Goal: Communication & Community: Answer question/provide support

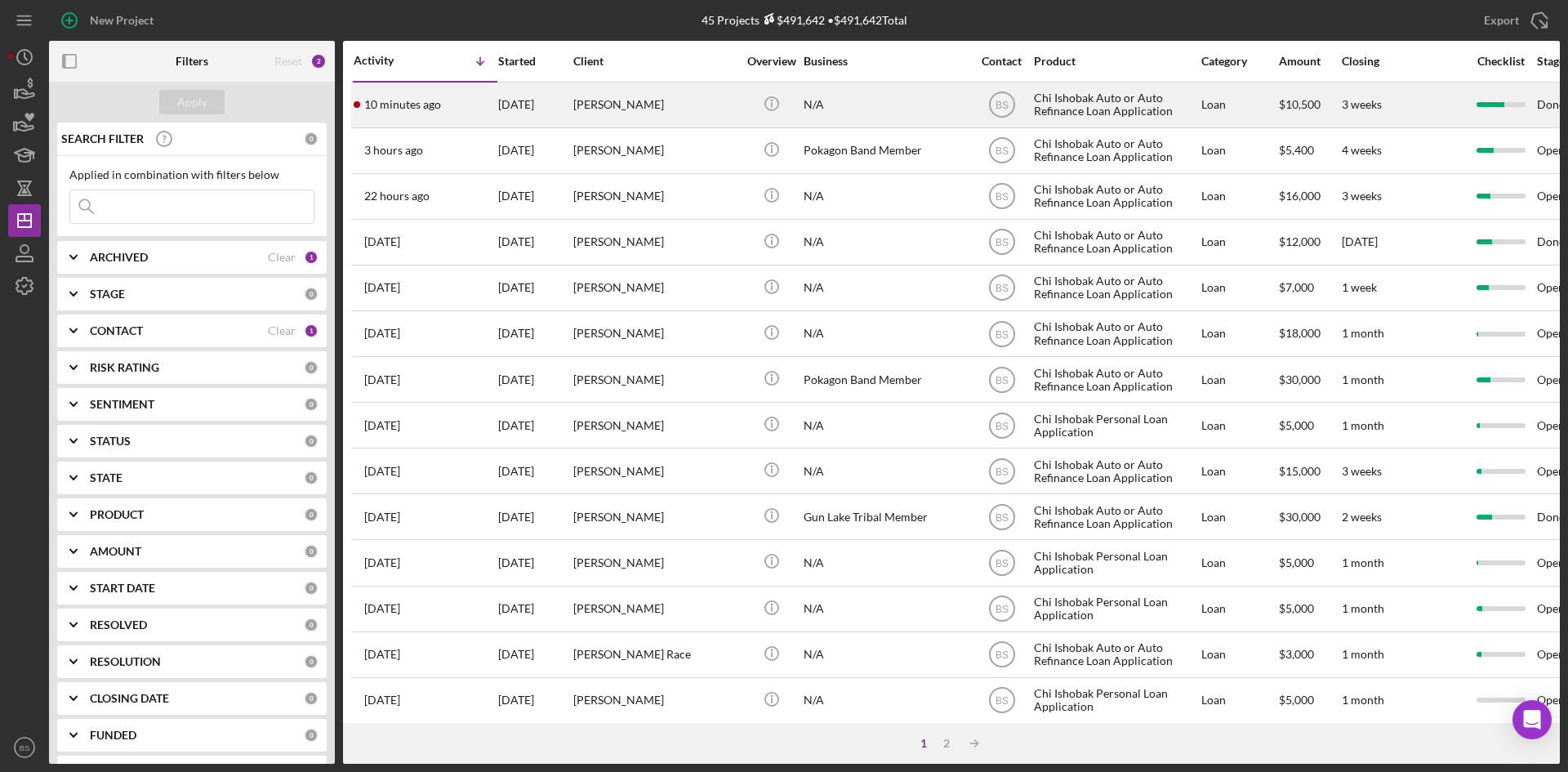
click at [465, 117] on div "10 minutes ago [PERSON_NAME]" at bounding box center [425, 105] width 143 height 43
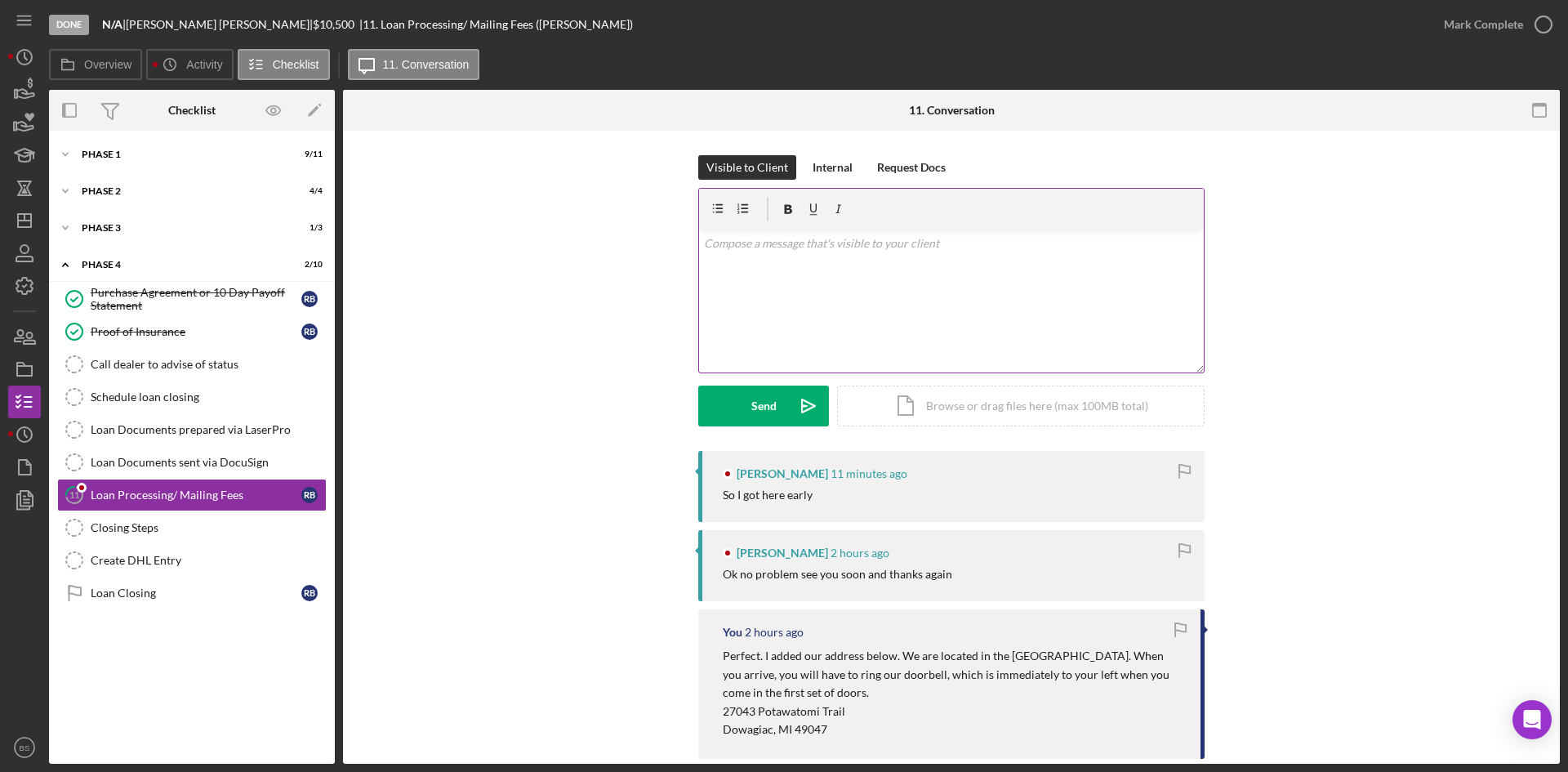
click at [908, 335] on div "v Color teal Color pink Remove color Add row above Add row below Add column bef…" at bounding box center [951, 301] width 504 height 143
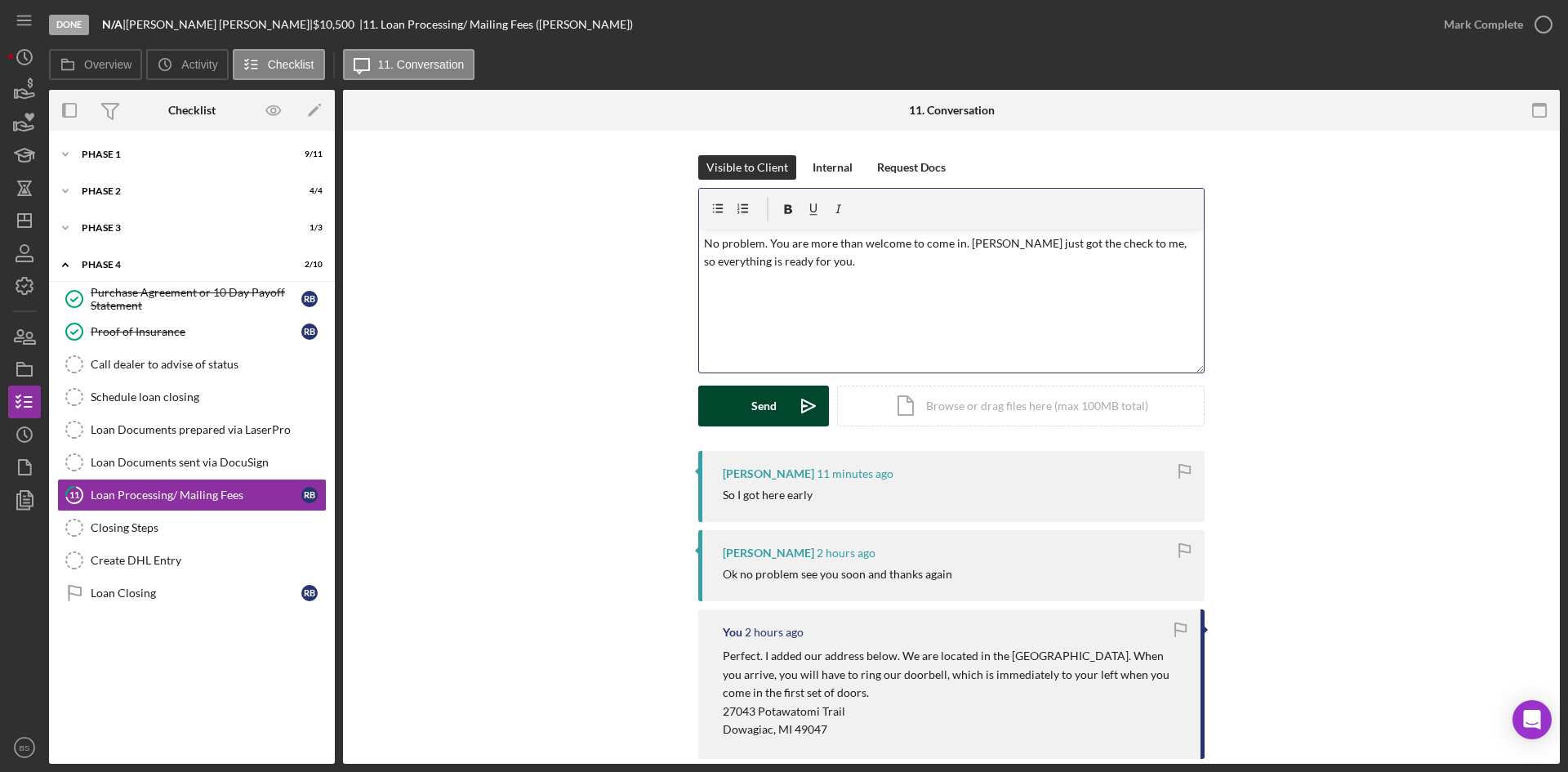
click at [766, 392] on div "Send" at bounding box center [764, 406] width 25 height 41
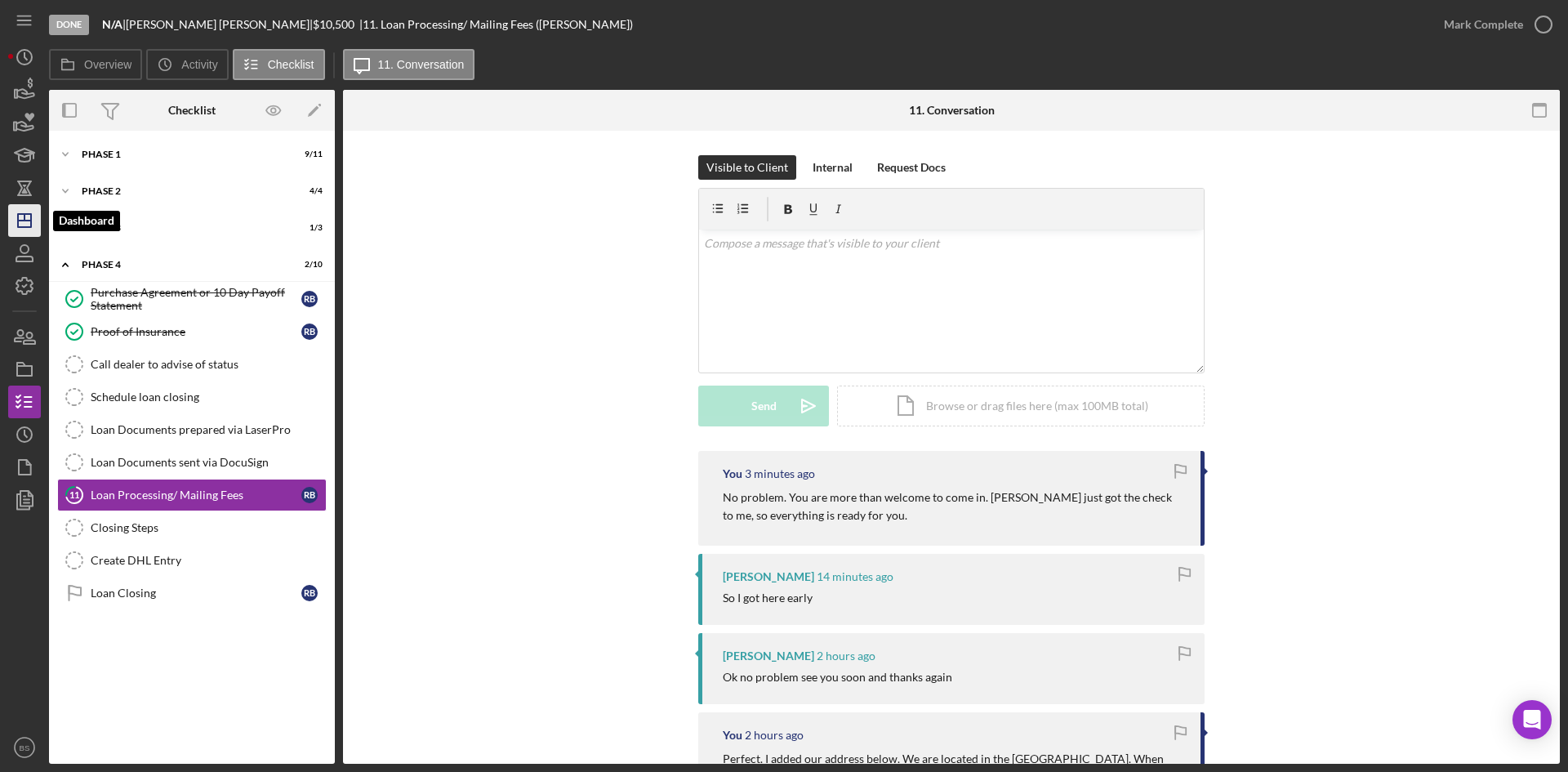
click at [36, 217] on icon "Icon/Dashboard" at bounding box center [24, 221] width 41 height 41
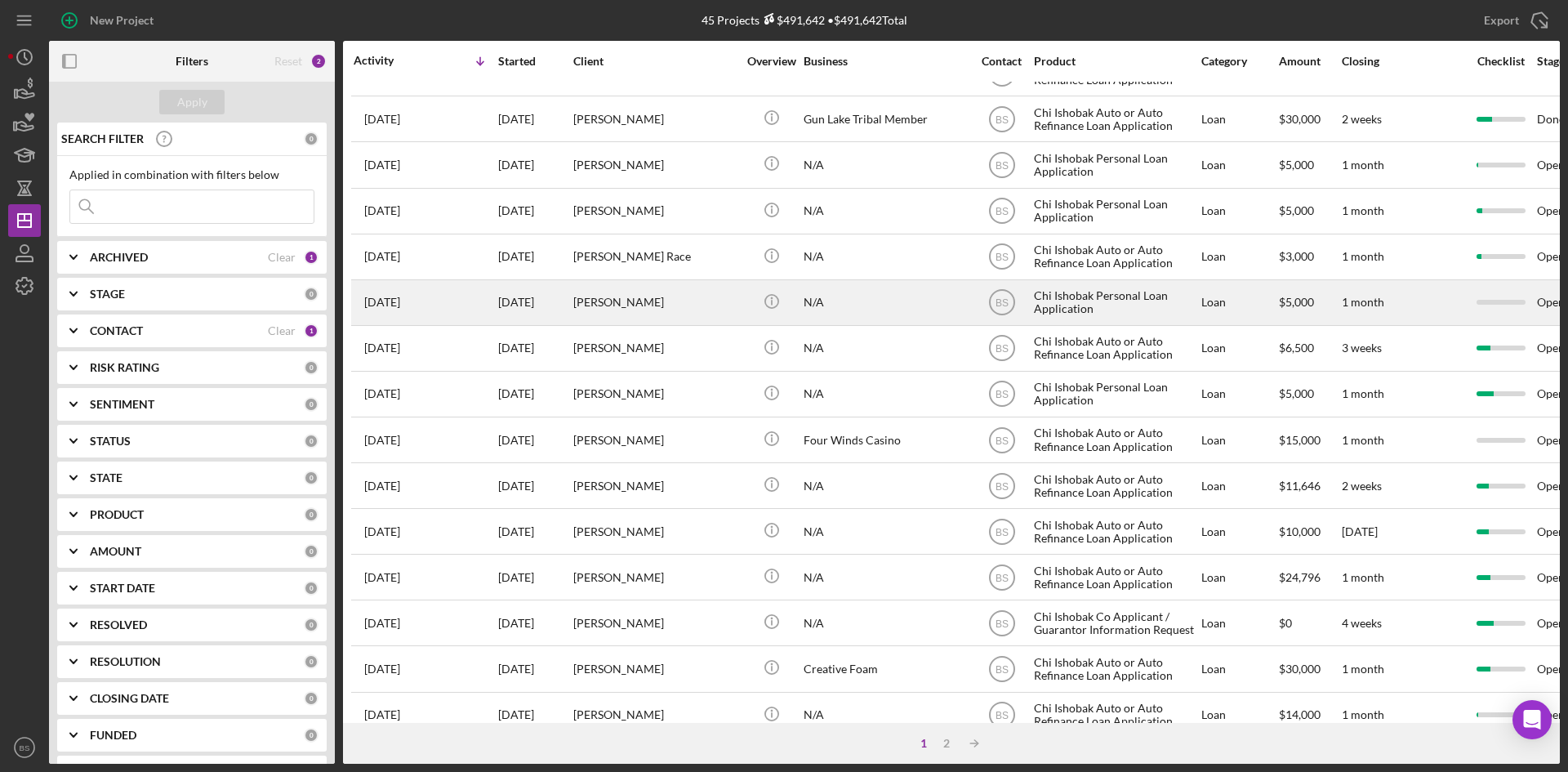
scroll to position [408, 0]
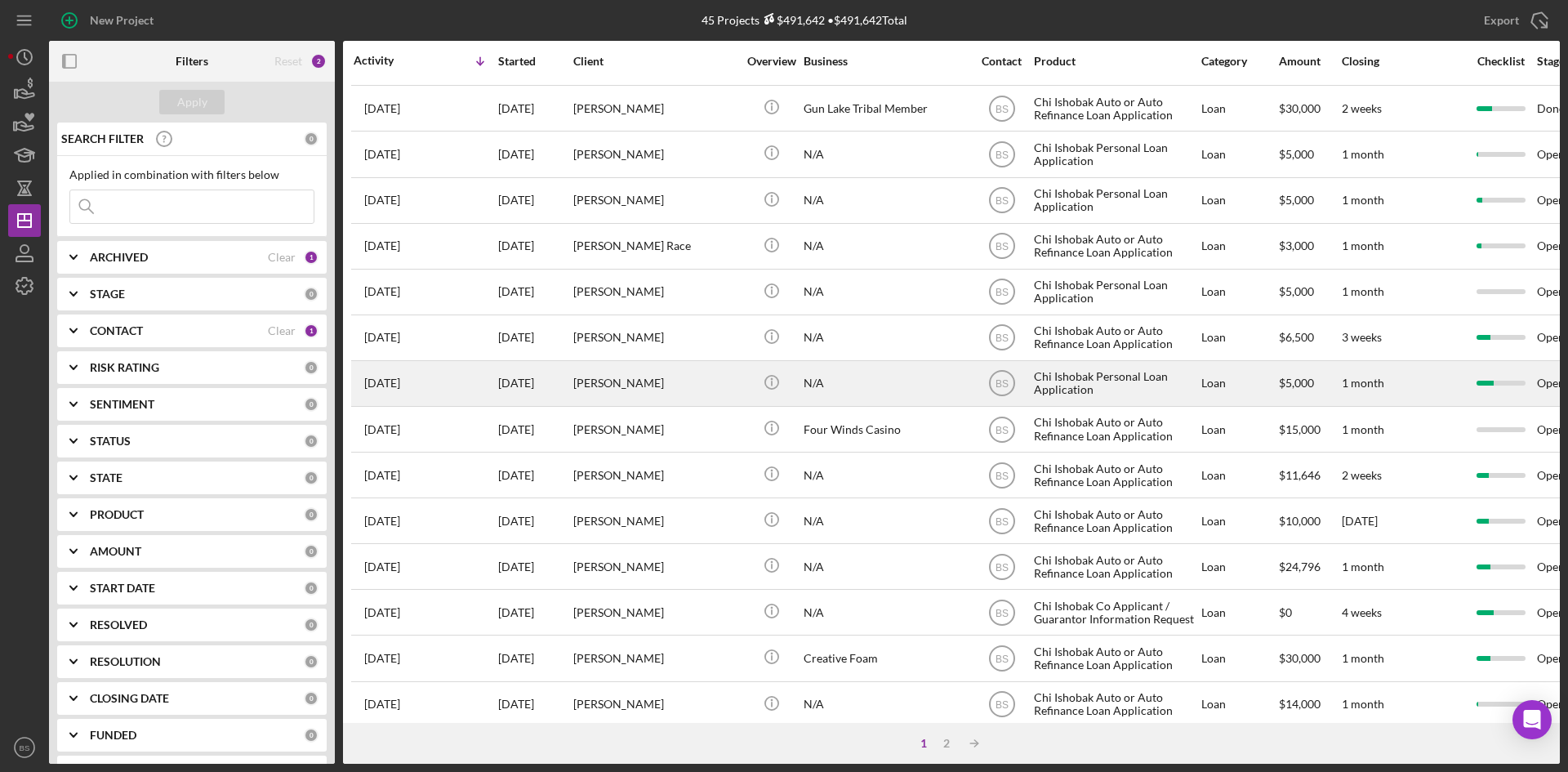
click at [624, 384] on div "[PERSON_NAME]" at bounding box center [655, 383] width 163 height 43
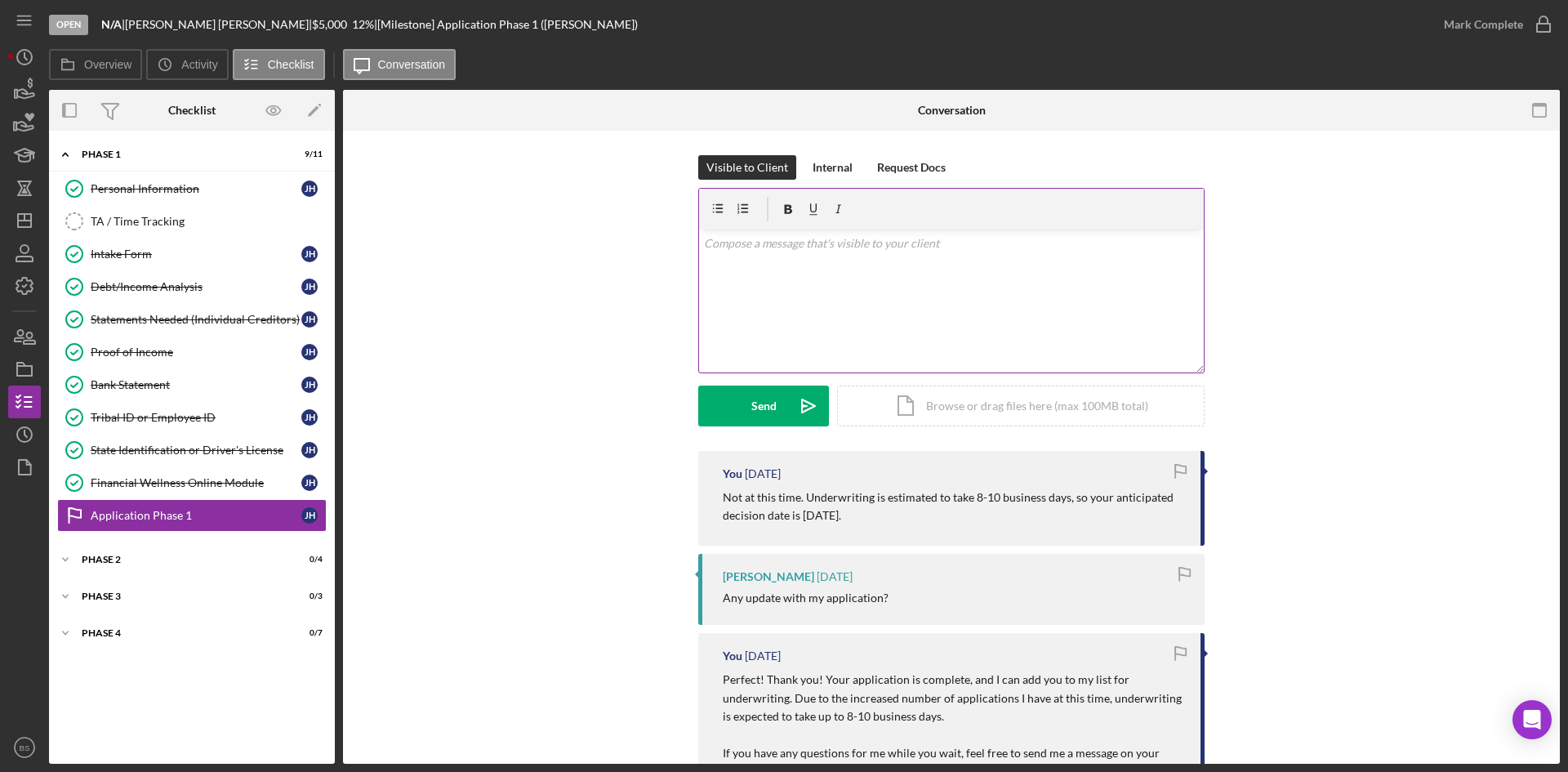
click at [862, 297] on div "v Color teal Color pink Remove color Add row above Add row below Add column bef…" at bounding box center [951, 301] width 504 height 143
click at [857, 248] on p "Hi [PERSON_NAME]. At this point in underwriting it was determined that the most…" at bounding box center [951, 253] width 495 height 37
click at [816, 262] on p "Hi [PERSON_NAME]. At this point in underwriting, it was determined that the mos…" at bounding box center [951, 253] width 495 height 37
click at [844, 259] on p "Hi [PERSON_NAME]. At this point in underwriting, it was determined that the mos…" at bounding box center [951, 253] width 495 height 37
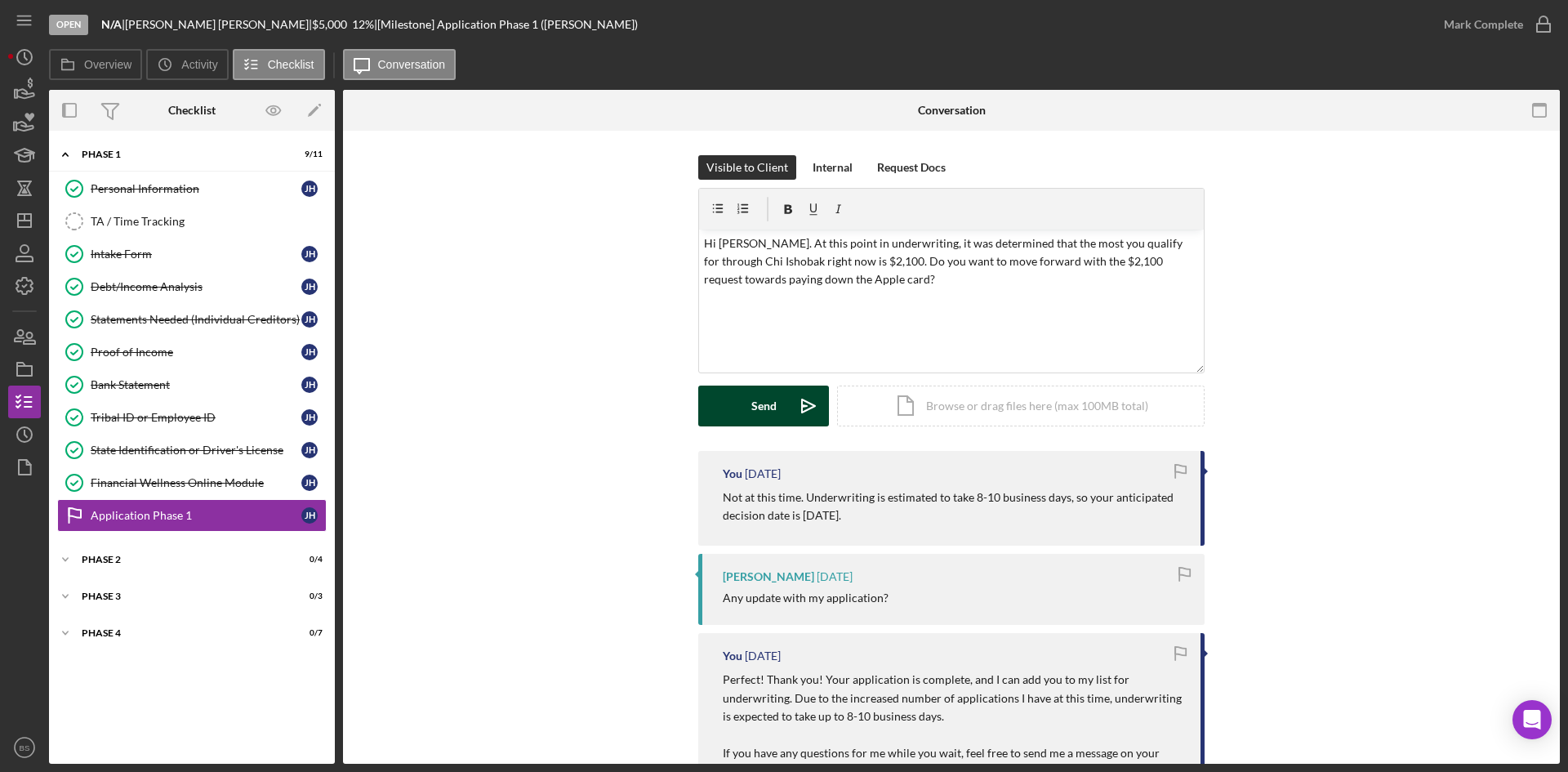
click at [761, 390] on div "Send" at bounding box center [764, 406] width 25 height 41
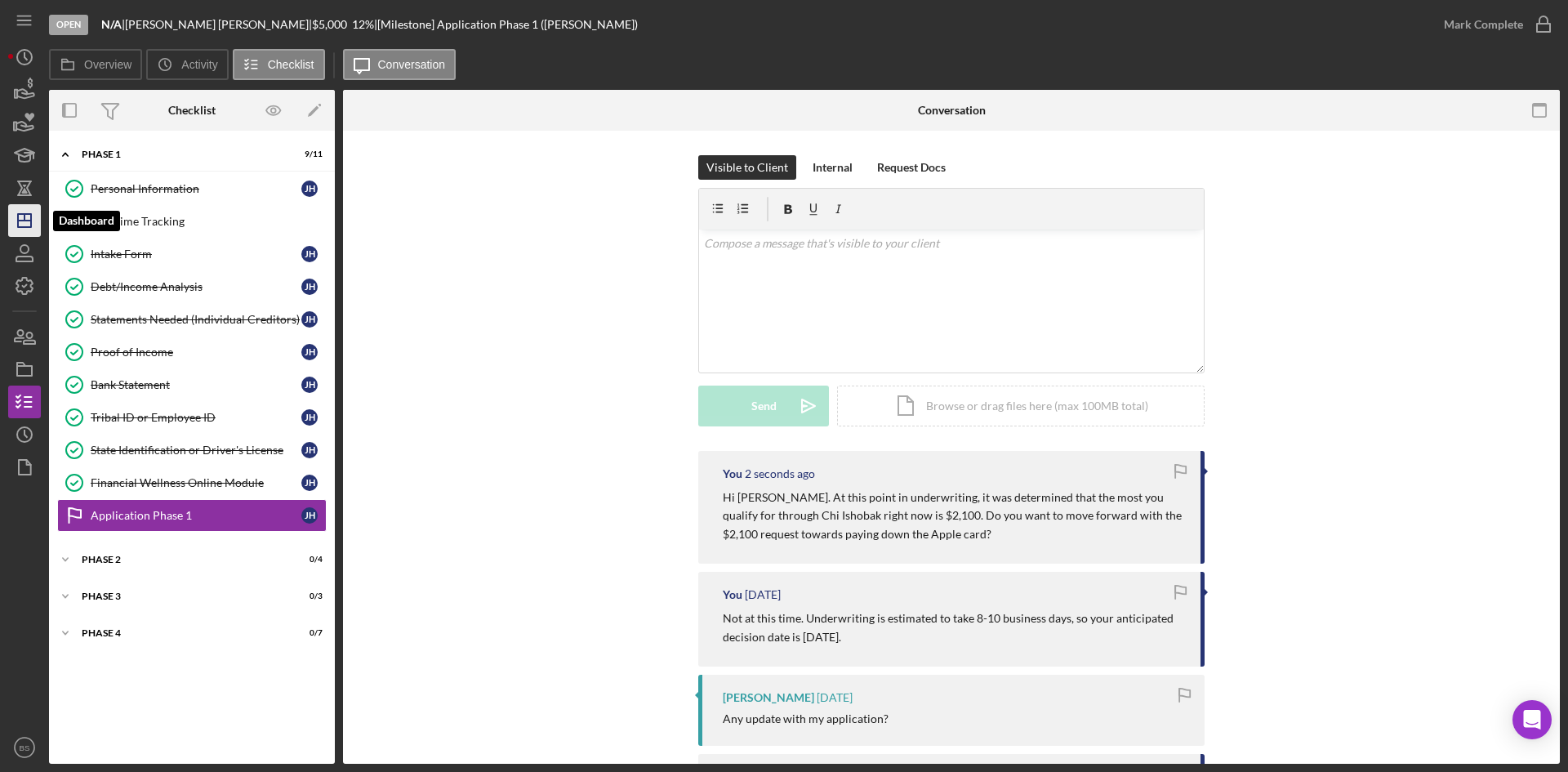
click at [18, 231] on icon "Icon/Dashboard" at bounding box center [24, 221] width 41 height 41
